Goal: Task Accomplishment & Management: Manage account settings

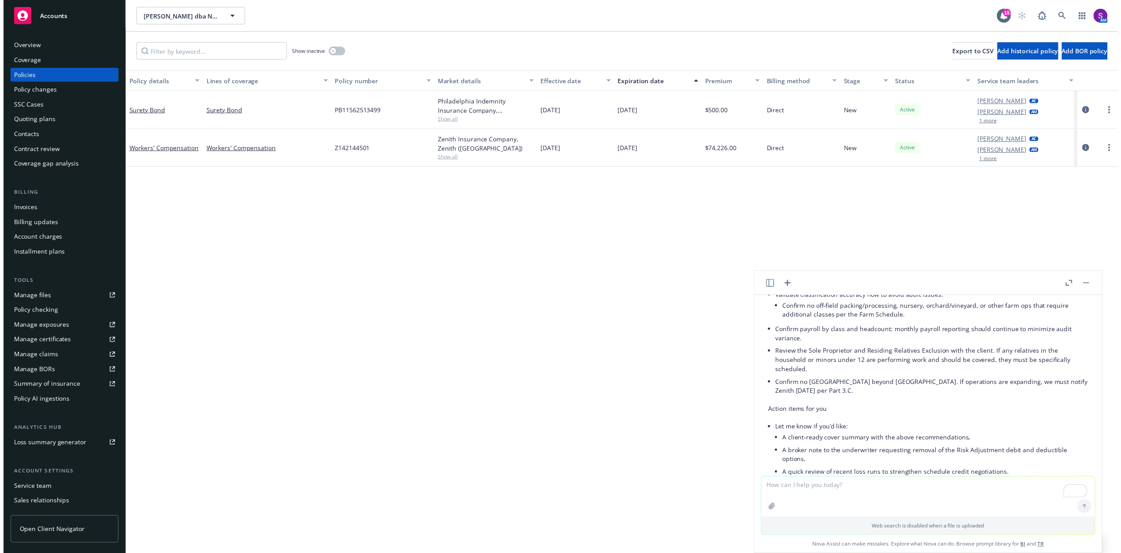
scroll to position [563, 0]
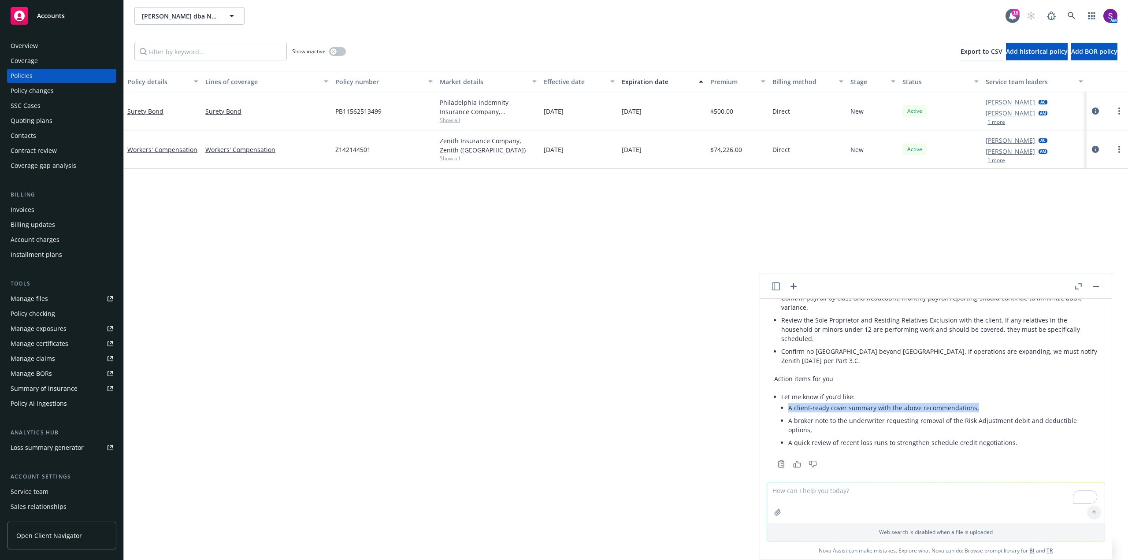
drag, startPoint x: 974, startPoint y: 399, endPoint x: 782, endPoint y: 400, distance: 191.6
click at [788, 401] on li "A client‑ready cover summary with the above recommendations," at bounding box center [942, 407] width 309 height 13
copy li "A client‑ready cover summary with the above recommendations,"
click at [784, 493] on textarea "To enrich screen reader interactions, please activate Accessibility in Grammarl…" at bounding box center [935, 502] width 337 height 41
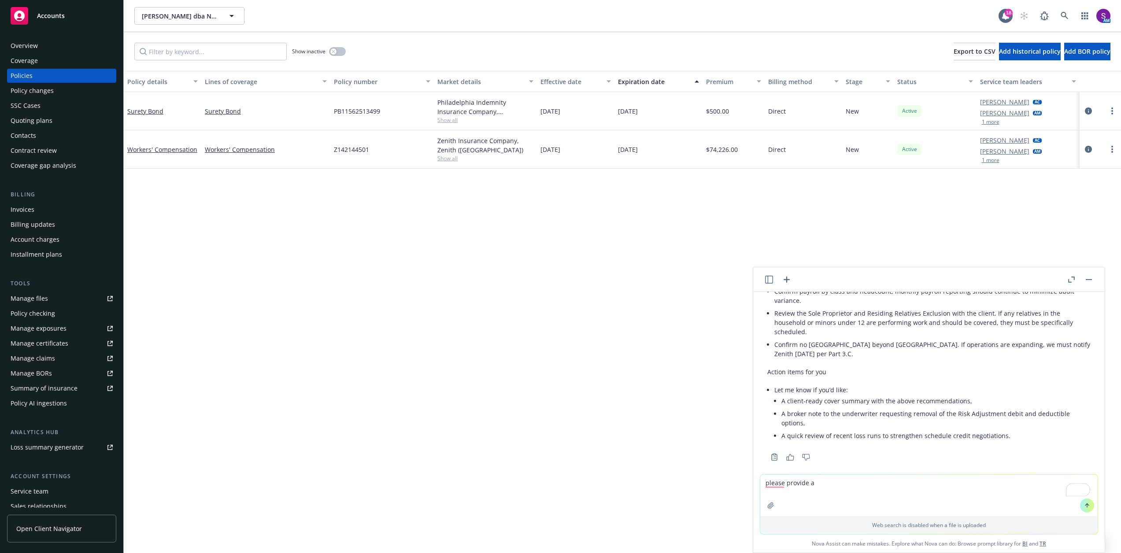
paste textarea "A client‑ready cover summary with the above recommendations,"
type textarea "please provide a A client‑ready cover summary eamil for the client"
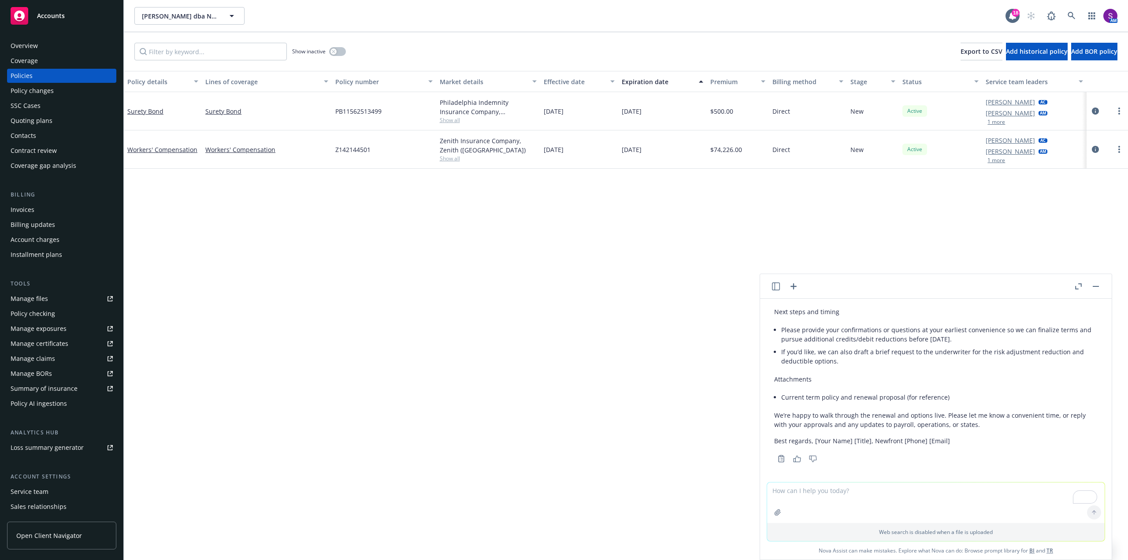
scroll to position [1340, 0]
click at [1072, 13] on icon at bounding box center [1071, 16] width 8 height 8
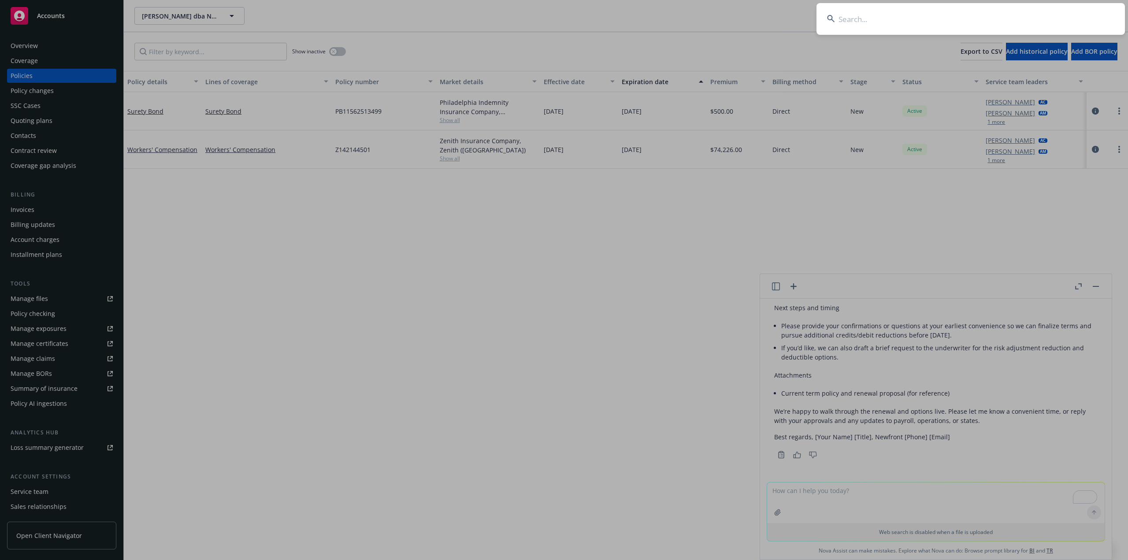
click at [917, 23] on input at bounding box center [970, 19] width 308 height 32
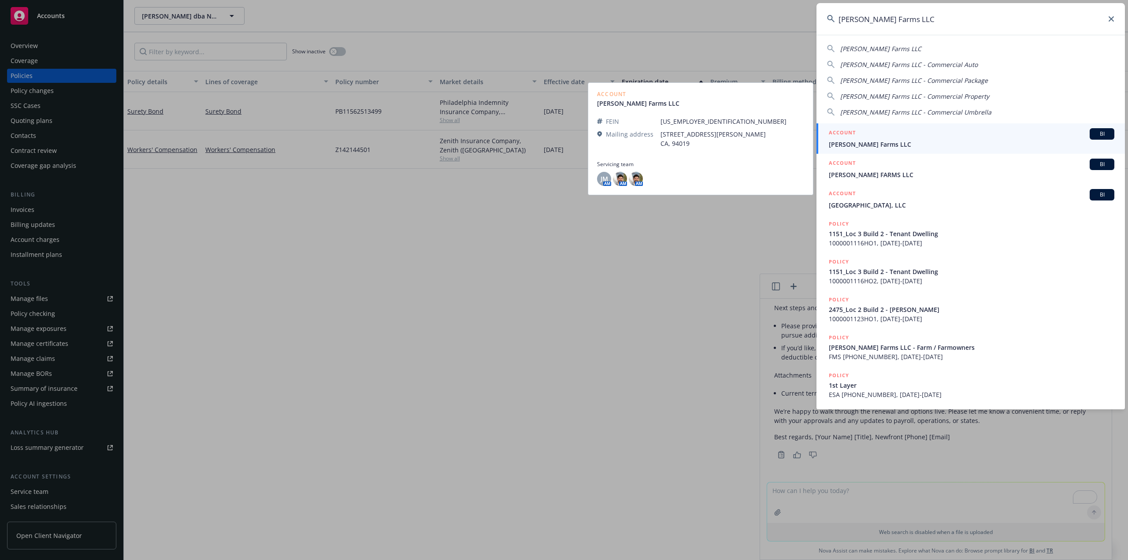
type input "Giusti Farms LLC"
click at [923, 150] on link "ACCOUNT BI Giusti Farms LLC" at bounding box center [970, 138] width 308 height 30
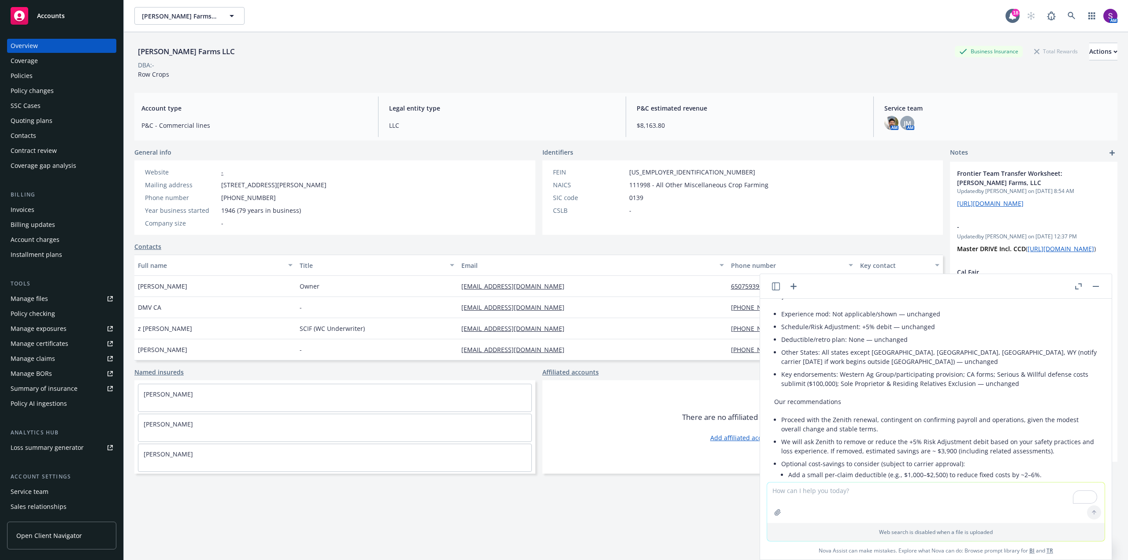
scroll to position [1031, 0]
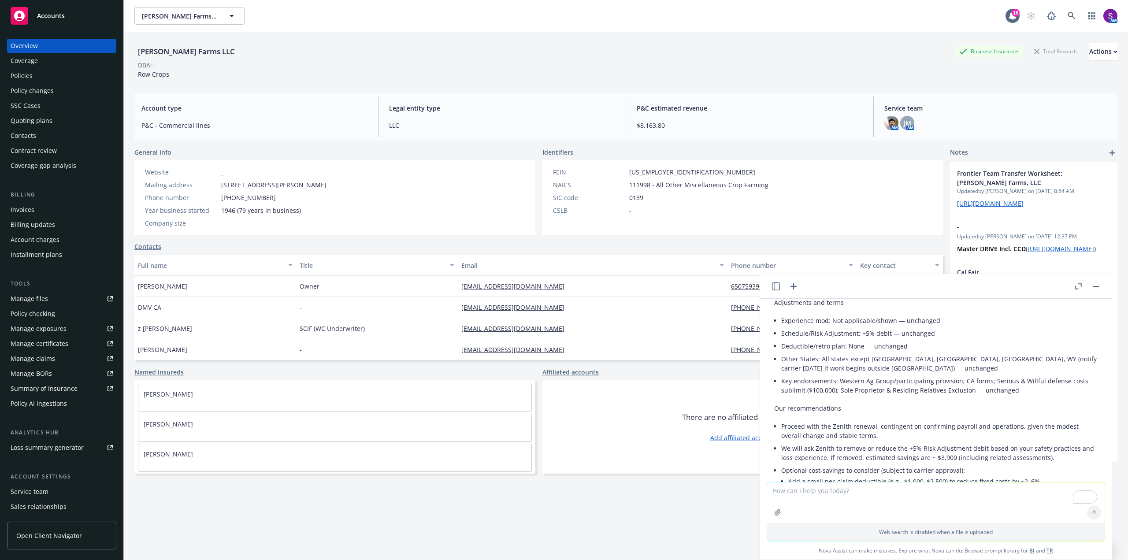
click at [848, 214] on div "FEIN 94-3323055 NAICS 111998 - All Other Miscellaneous Crop Farming SIC code 01…" at bounding box center [742, 197] width 401 height 74
click at [1094, 288] on button "button" at bounding box center [1095, 286] width 11 height 11
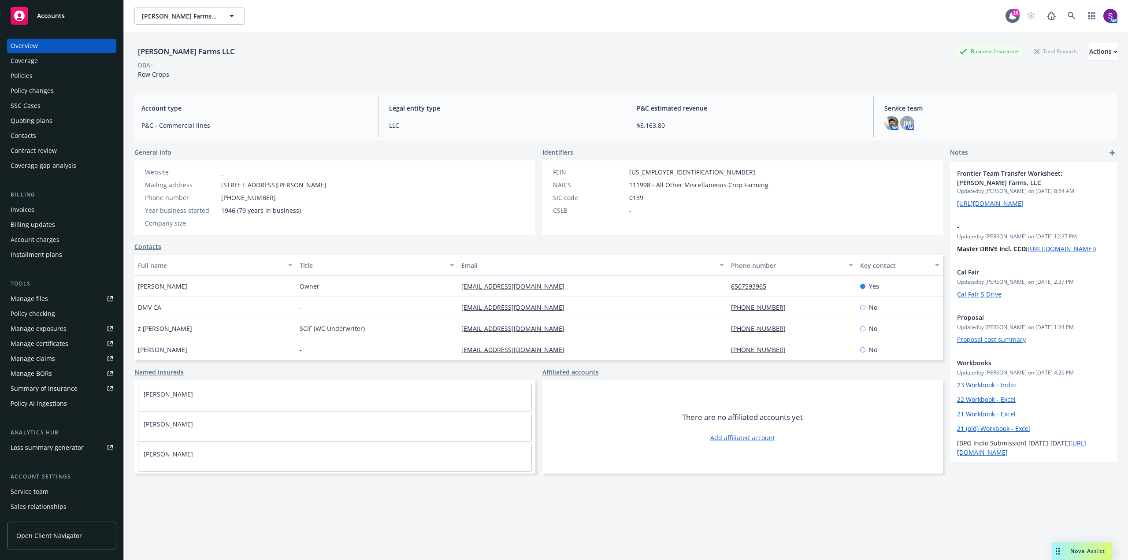
click at [24, 70] on div "Policies" at bounding box center [22, 76] width 22 height 14
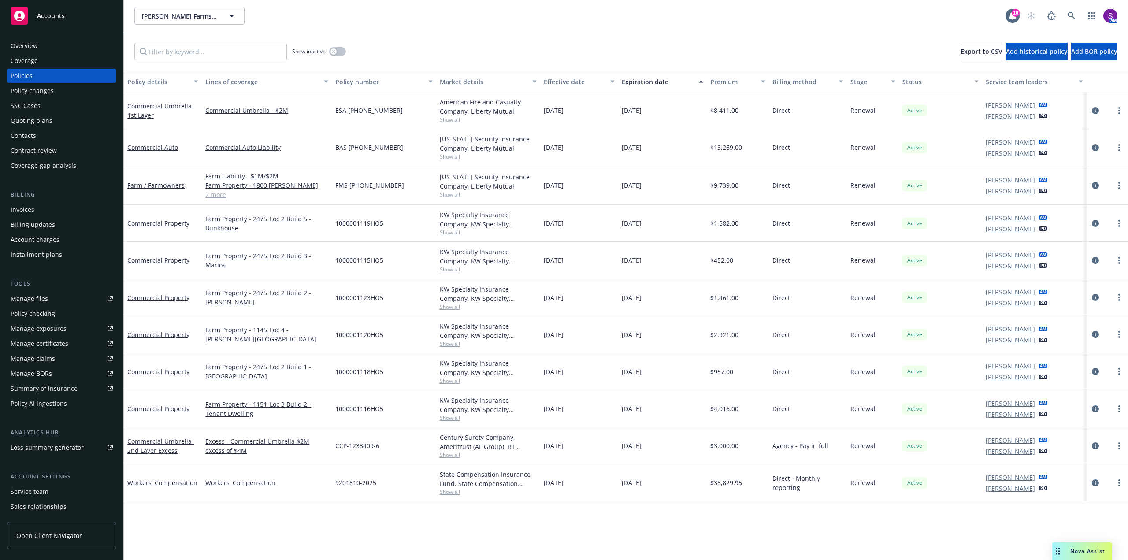
click at [61, 46] on div "Overview" at bounding box center [62, 46] width 102 height 14
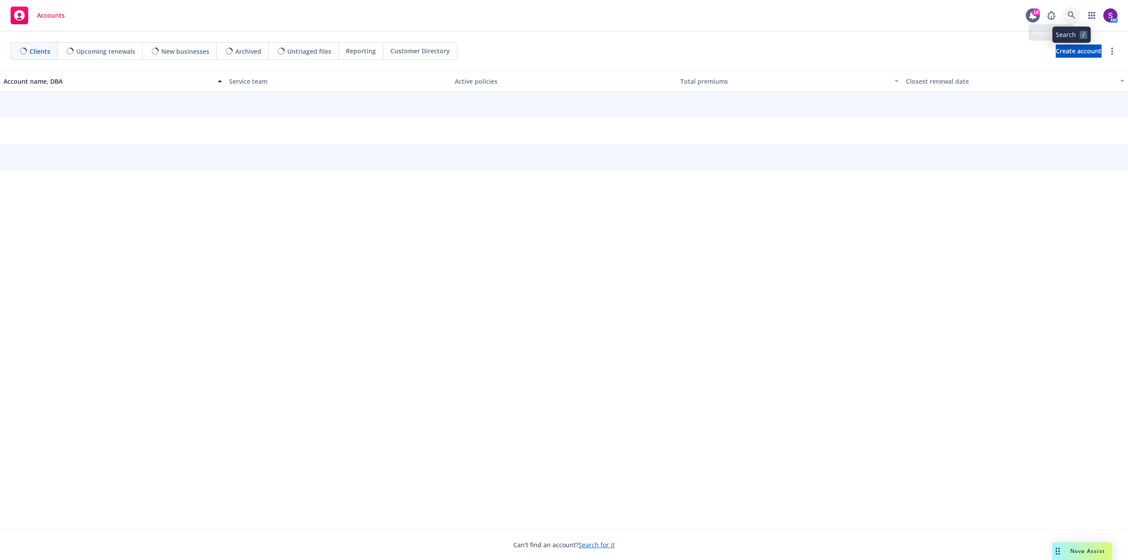
click at [1074, 11] on link at bounding box center [1072, 16] width 18 height 18
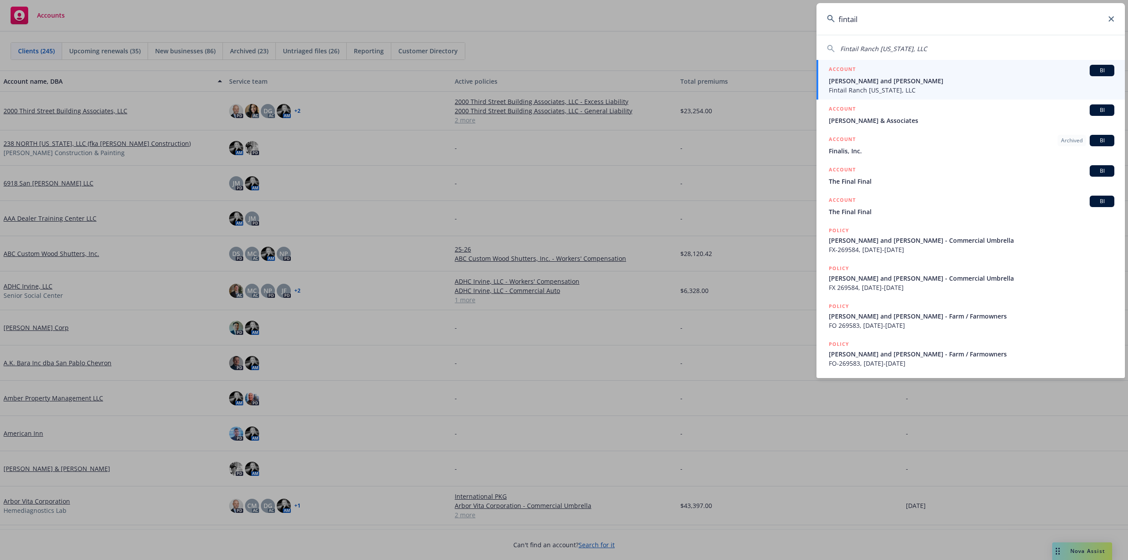
type input "fintail"
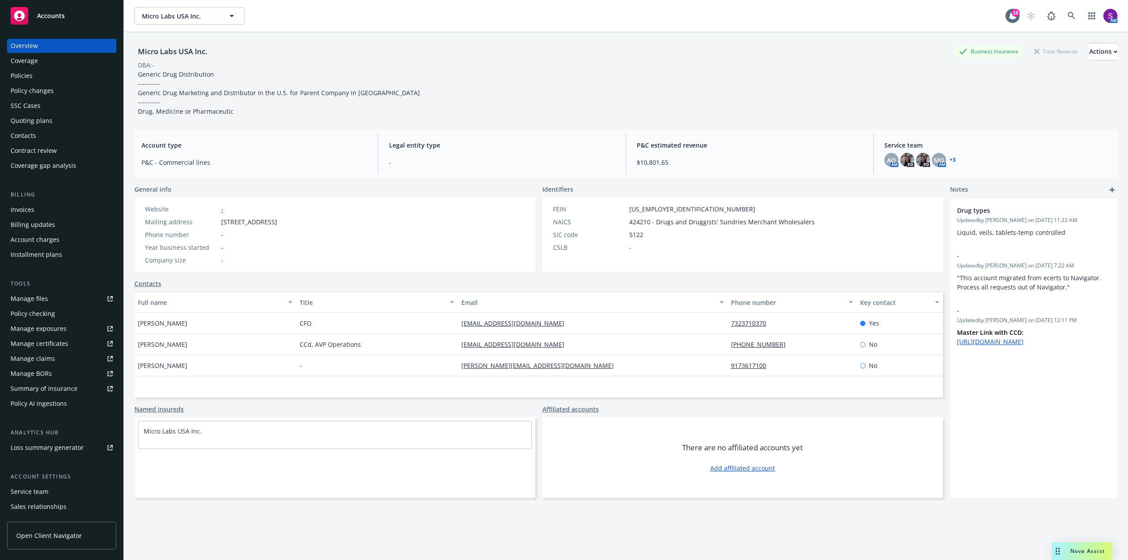
click at [43, 80] on div "Policies" at bounding box center [62, 76] width 102 height 14
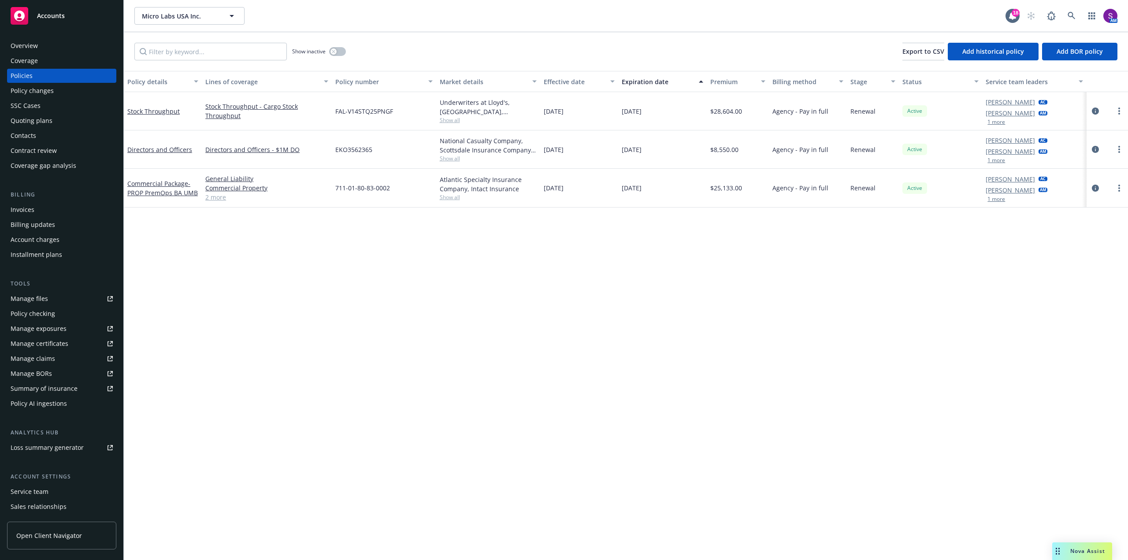
click at [218, 199] on link "2 more" at bounding box center [266, 197] width 123 height 9
click at [39, 298] on div "Manage files" at bounding box center [29, 299] width 37 height 14
click at [1069, 18] on icon at bounding box center [1071, 16] width 8 height 8
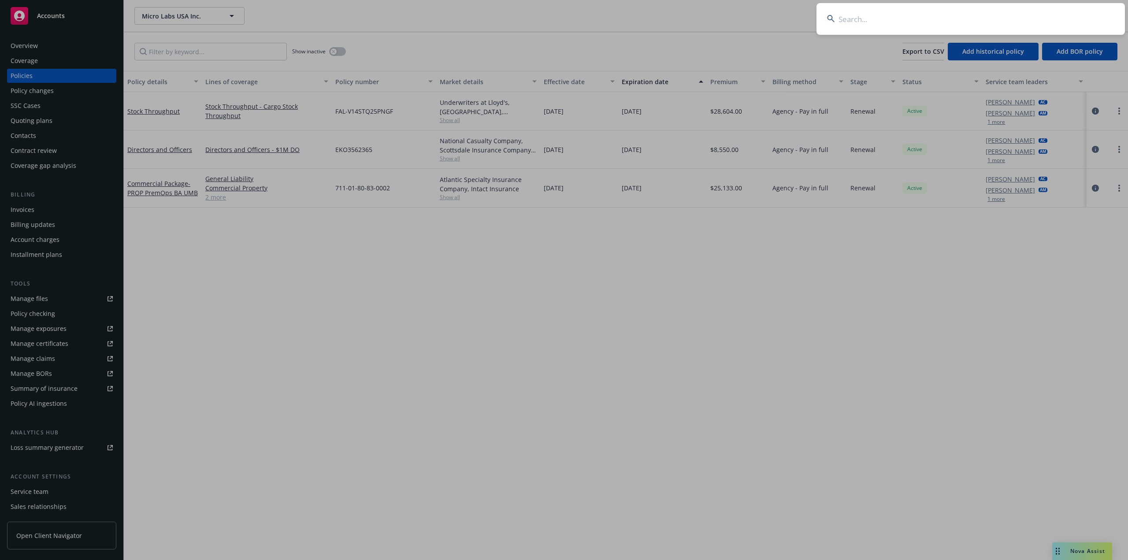
click at [911, 21] on input at bounding box center [970, 19] width 308 height 32
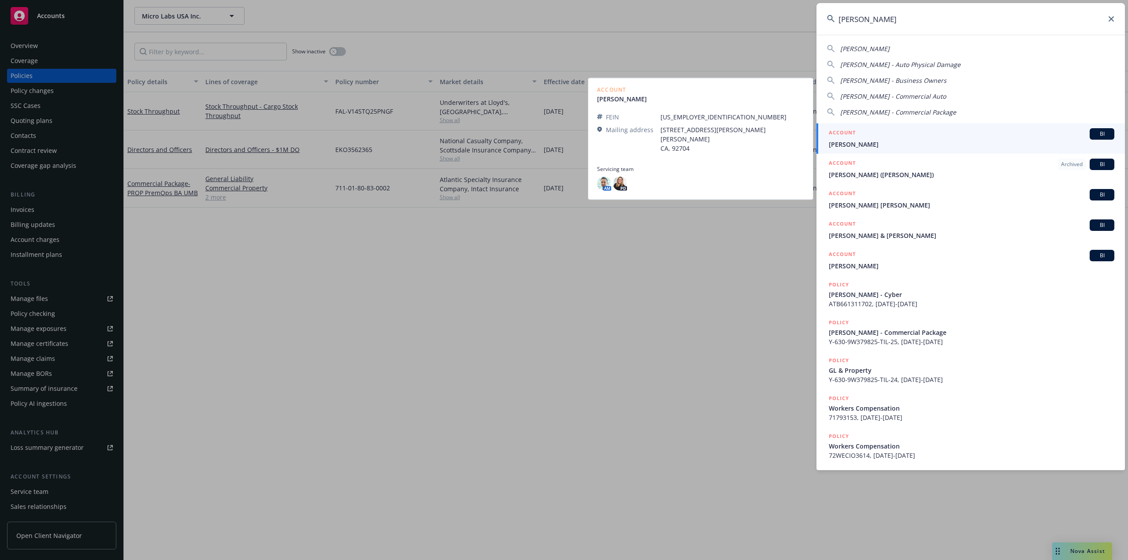
type input "[PERSON_NAME]"
click at [867, 142] on span "[PERSON_NAME]" at bounding box center [971, 144] width 285 height 9
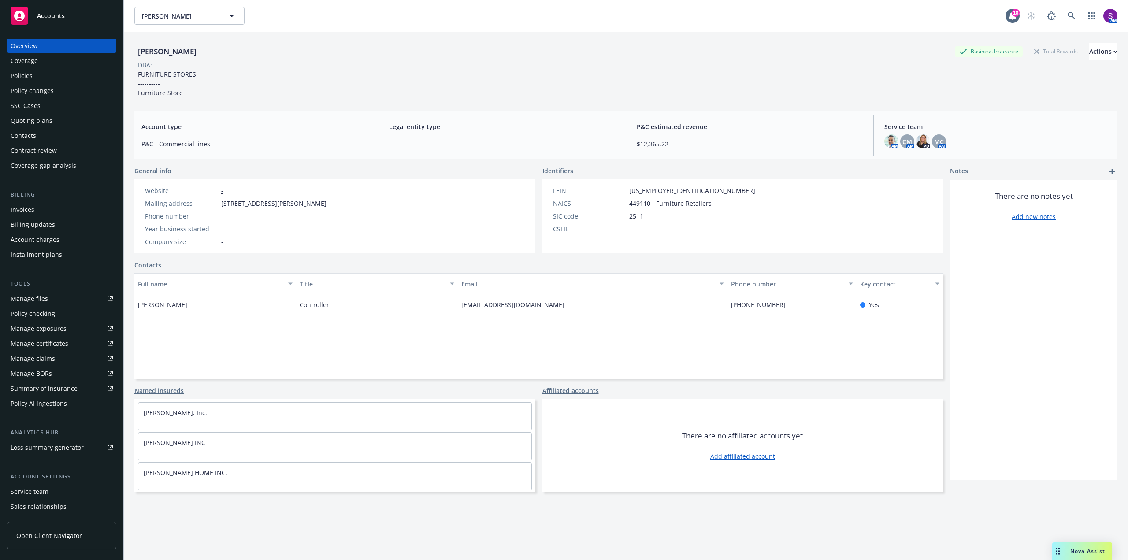
click at [43, 74] on div "Policies" at bounding box center [62, 76] width 102 height 14
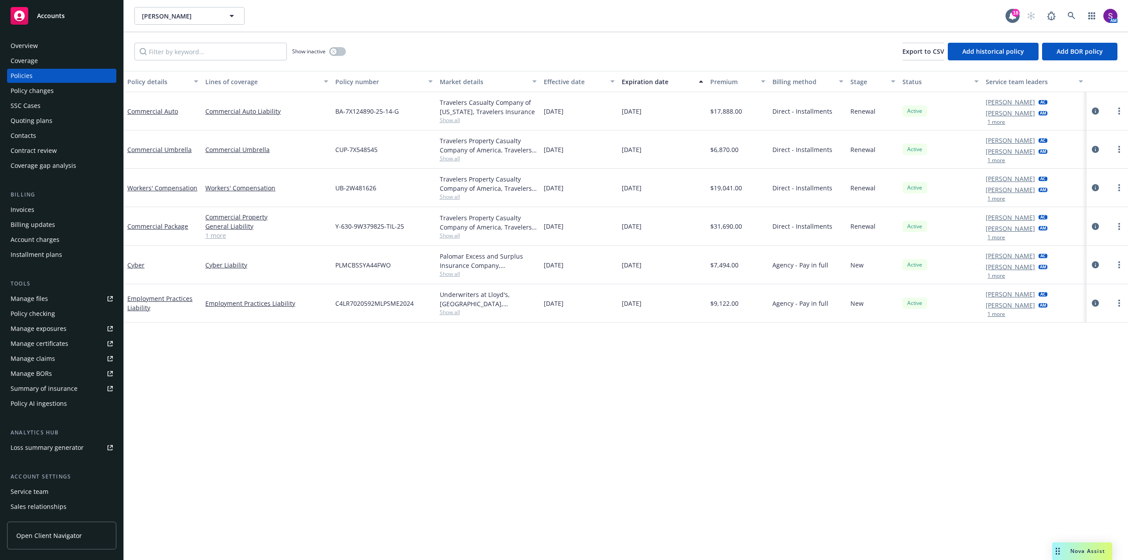
click at [215, 235] on link "1 more" at bounding box center [266, 235] width 123 height 9
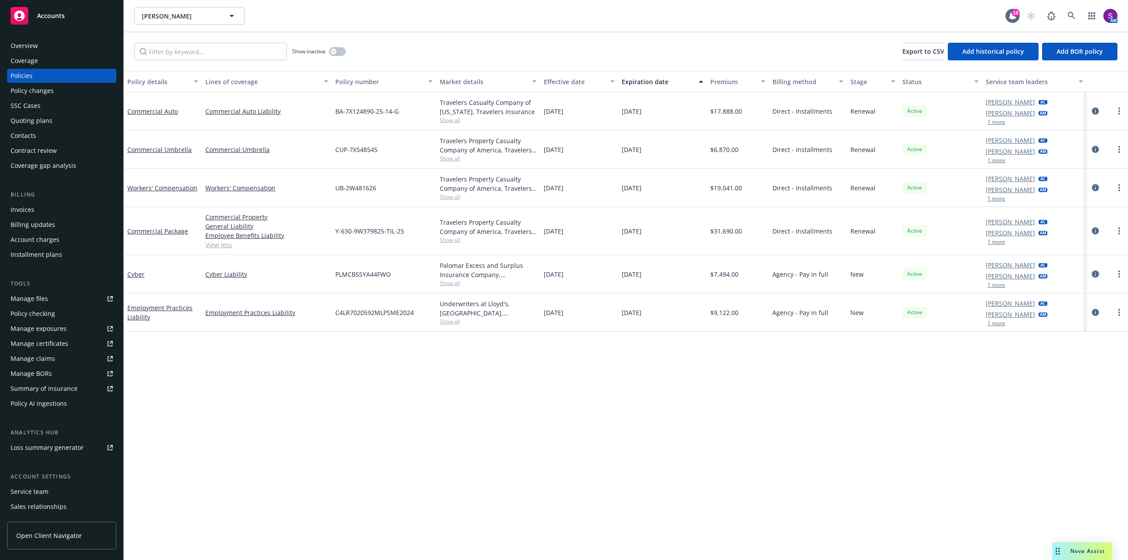
click at [1096, 276] on icon "circleInformation" at bounding box center [1095, 273] width 7 height 7
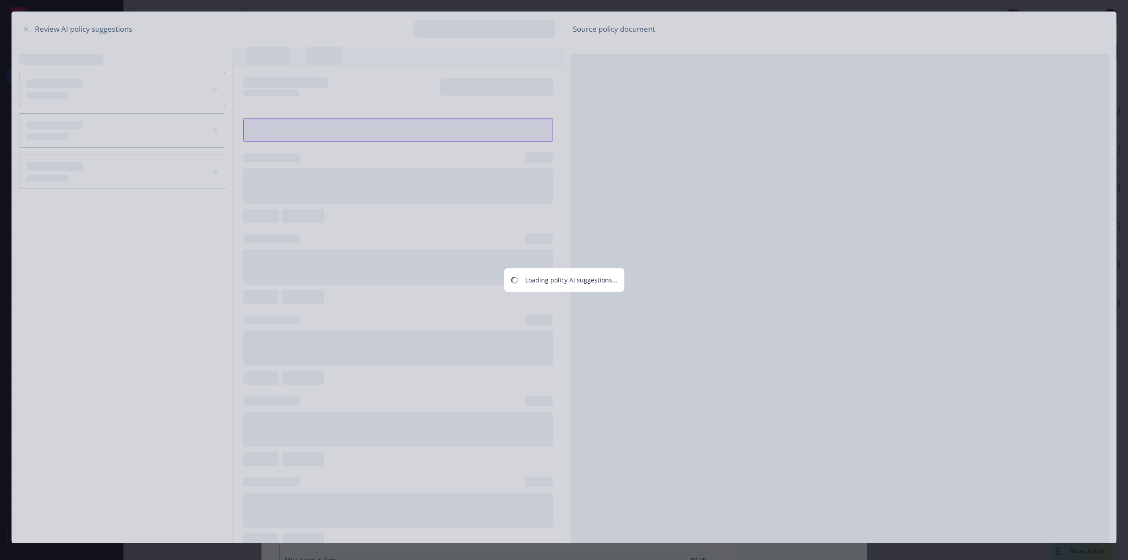
click at [24, 28] on div "Loading policy AI suggestions..." at bounding box center [564, 280] width 1128 height 560
click at [681, 304] on div "Loading policy AI suggestions..." at bounding box center [564, 280] width 1128 height 560
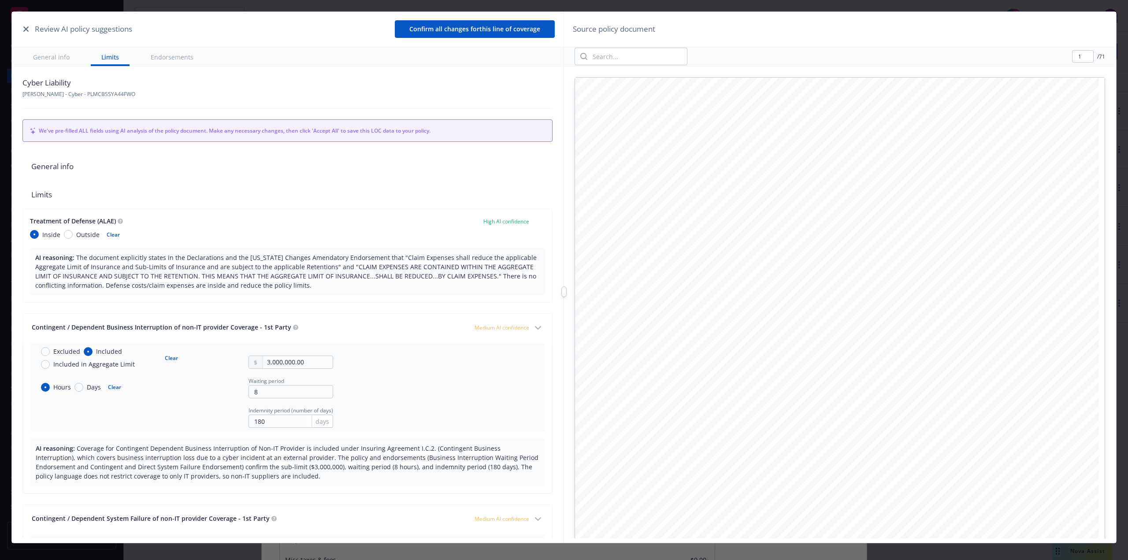
click at [27, 27] on icon "button" at bounding box center [25, 28] width 5 height 5
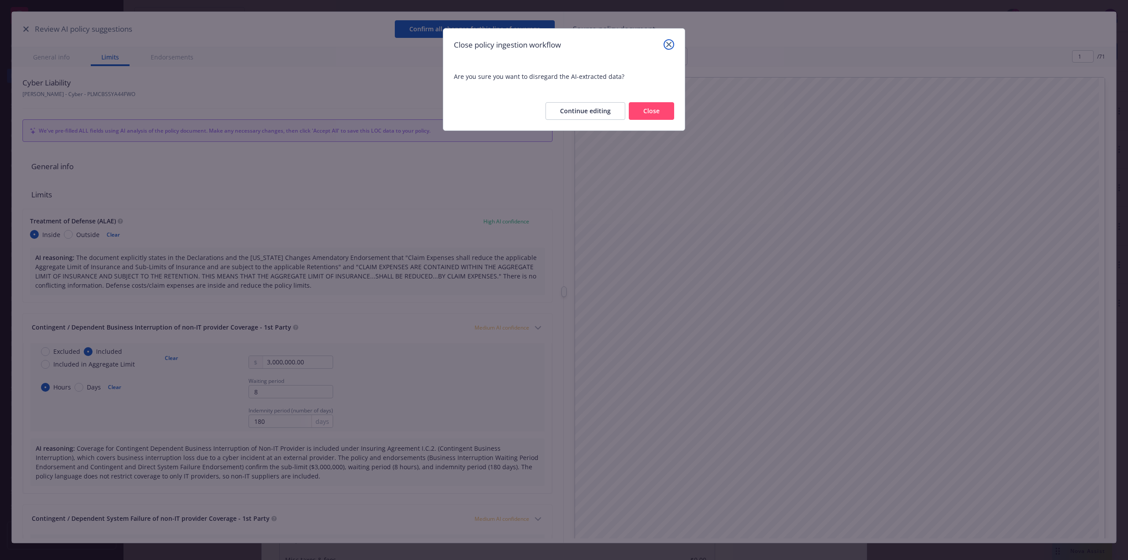
click at [671, 45] on link "close" at bounding box center [668, 44] width 11 height 11
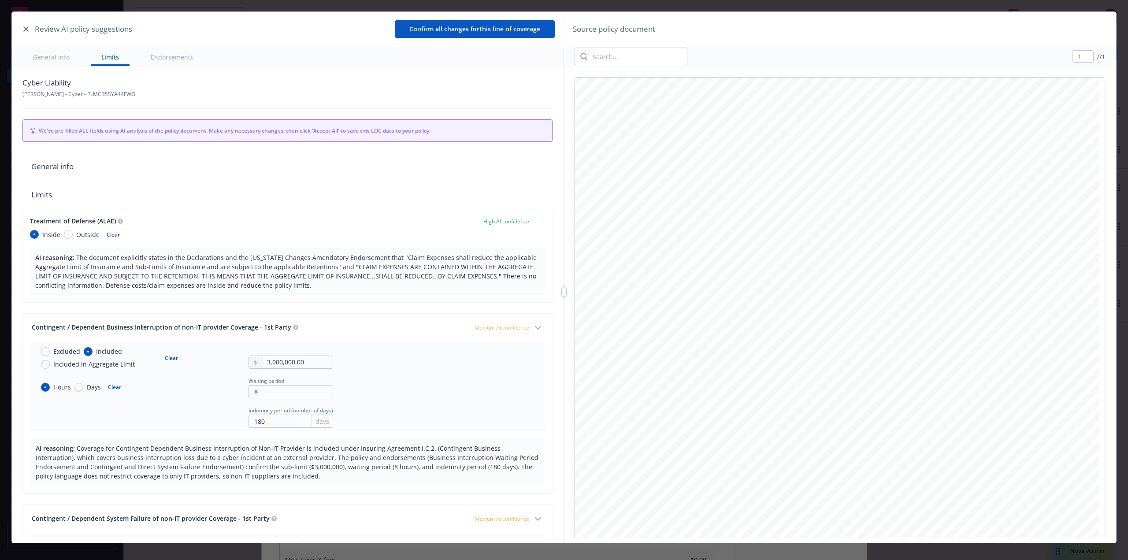
type textarea "x"
click at [25, 27] on icon "button" at bounding box center [25, 28] width 5 height 5
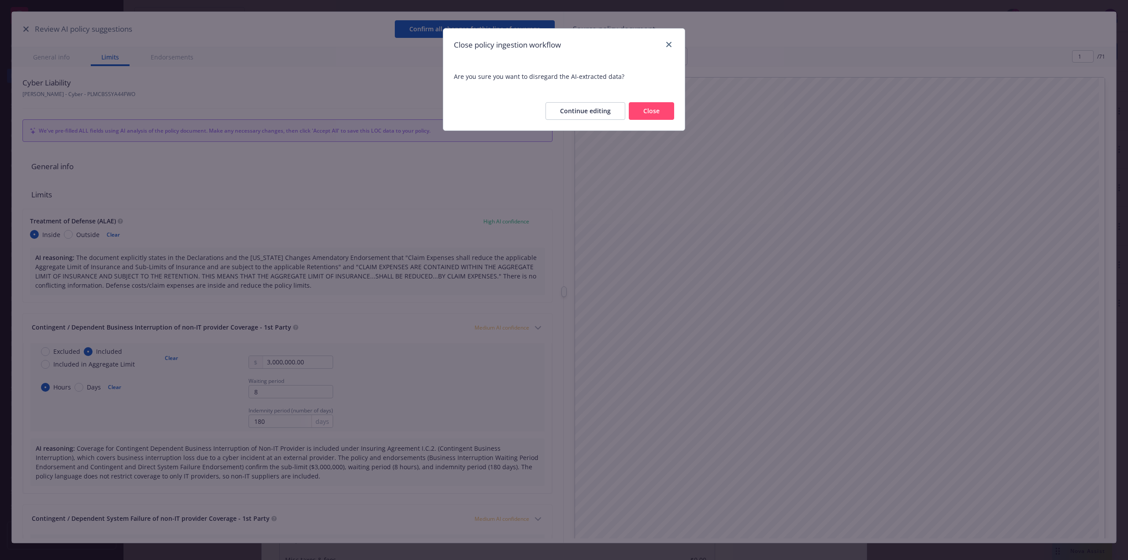
click at [657, 110] on button "Close" at bounding box center [651, 111] width 45 height 18
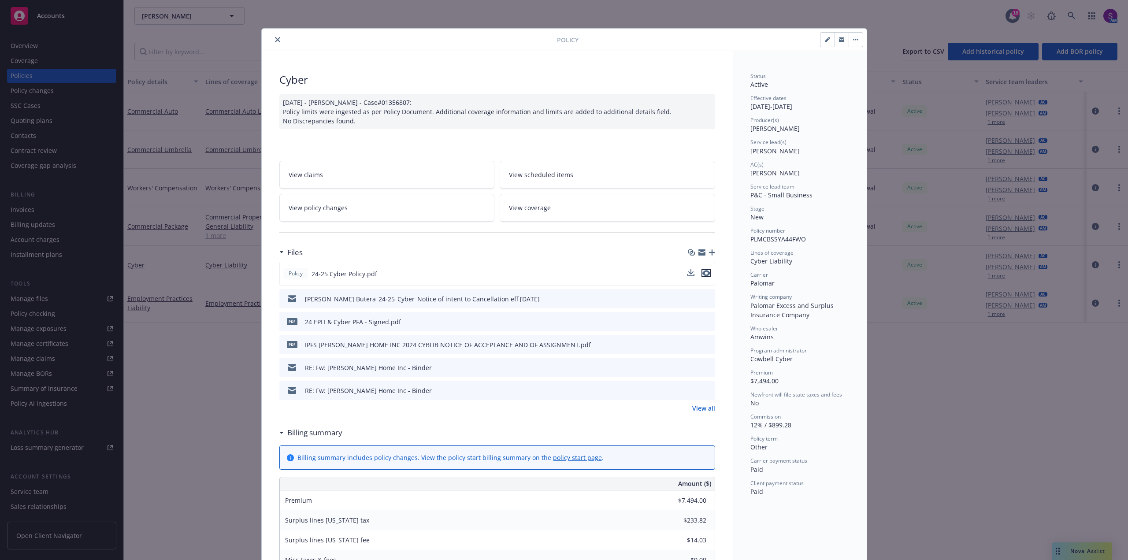
click at [703, 276] on icon "preview file" at bounding box center [706, 273] width 8 height 6
click at [275, 40] on icon "close" at bounding box center [277, 39] width 5 height 5
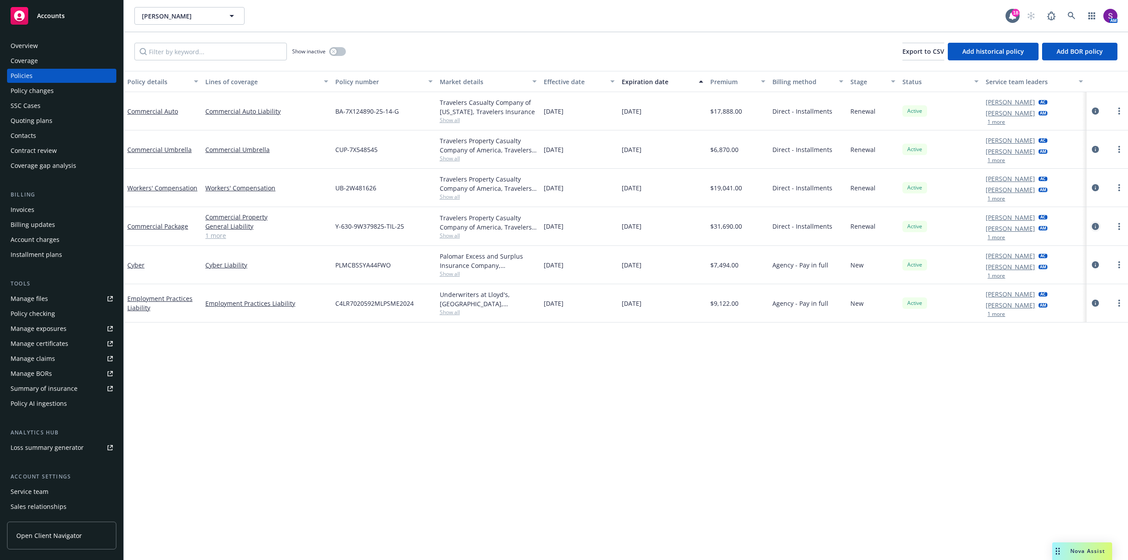
click at [1096, 227] on icon "circleInformation" at bounding box center [1095, 226] width 7 height 7
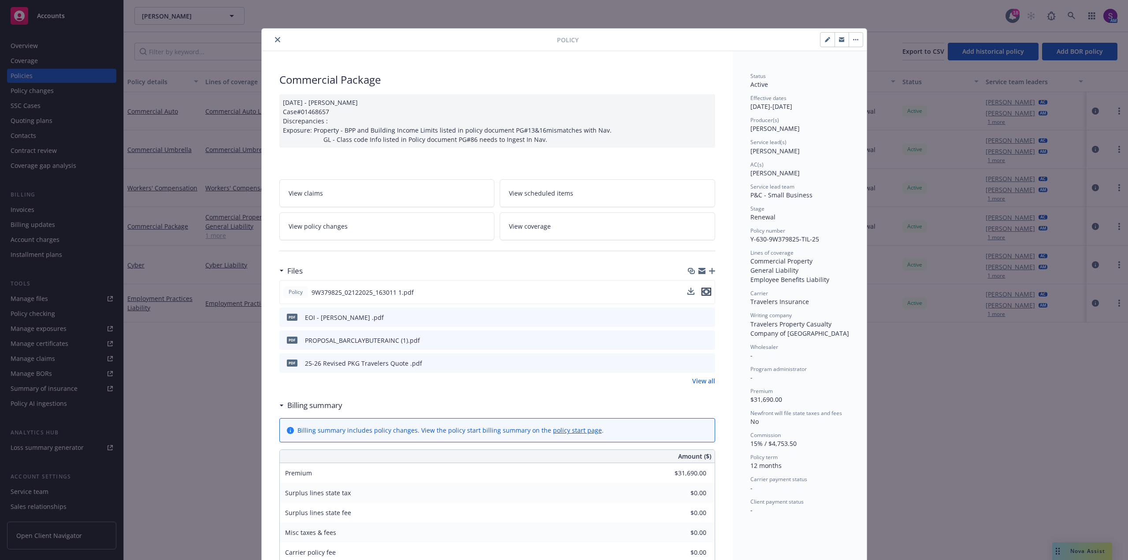
click at [702, 292] on icon "preview file" at bounding box center [706, 292] width 8 height 6
click at [278, 37] on button "close" at bounding box center [277, 39] width 11 height 11
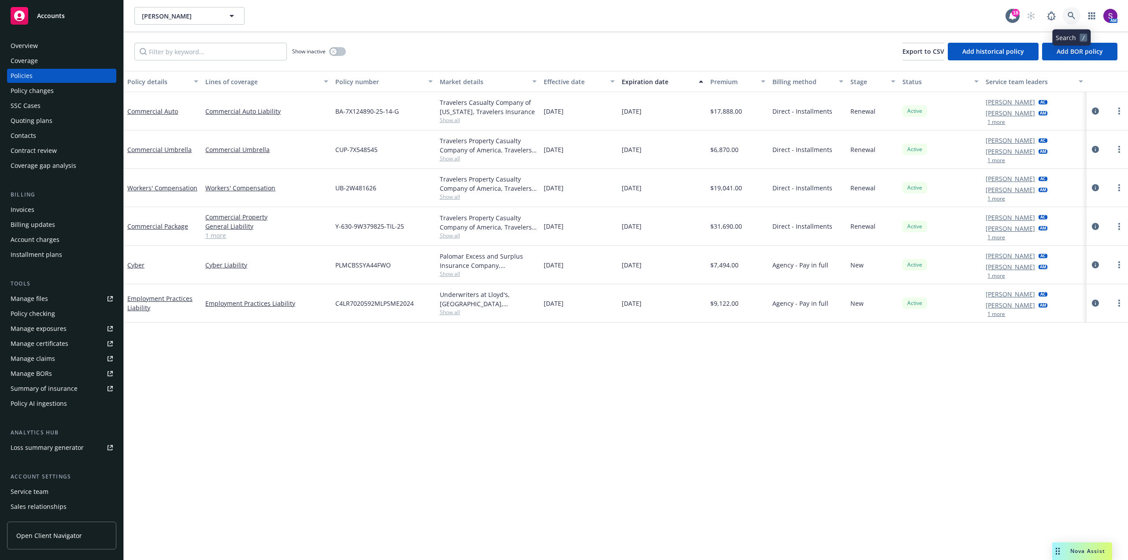
click at [1071, 10] on link at bounding box center [1072, 16] width 18 height 18
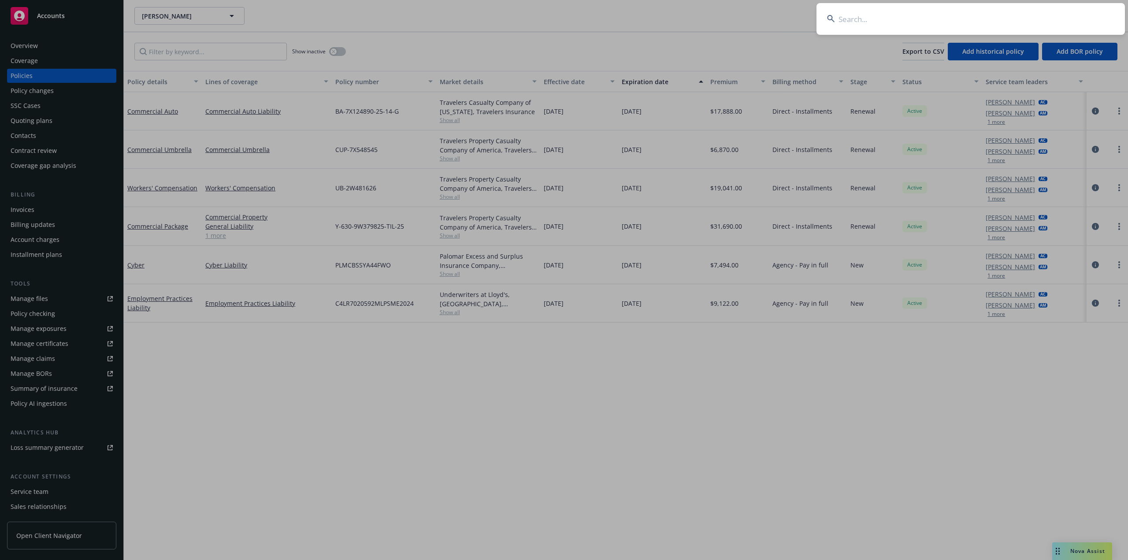
click at [914, 15] on input at bounding box center [970, 19] width 308 height 32
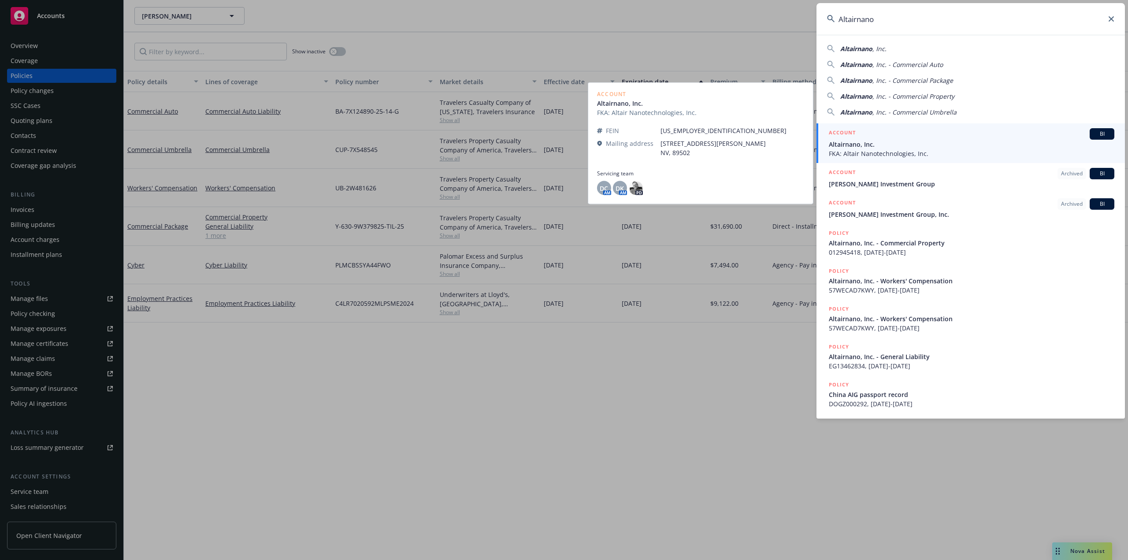
type input "Altairnano"
click at [893, 147] on span "Altairnano, Inc." at bounding box center [971, 144] width 285 height 9
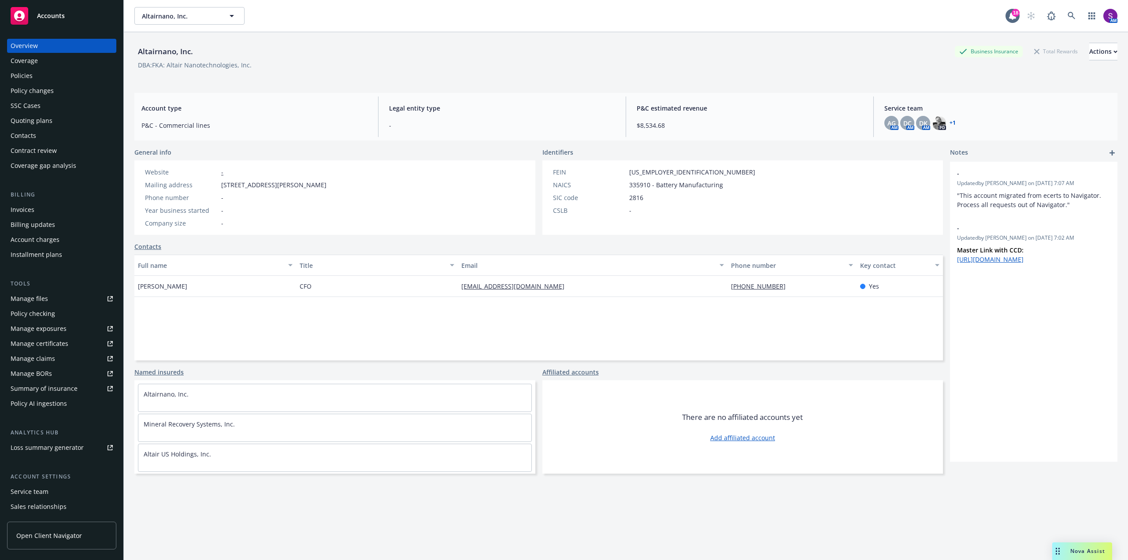
click at [44, 72] on div "Policies" at bounding box center [62, 76] width 102 height 14
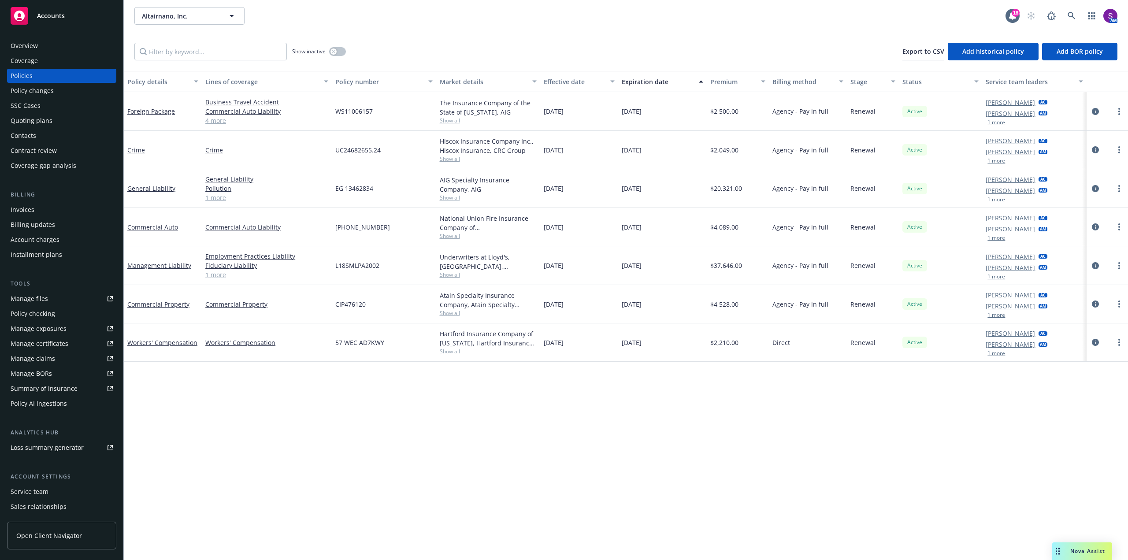
click at [30, 303] on div "Manage files" at bounding box center [29, 299] width 37 height 14
click at [46, 296] on div "Manage files" at bounding box center [29, 299] width 37 height 14
